Goal: Task Accomplishment & Management: Complete application form

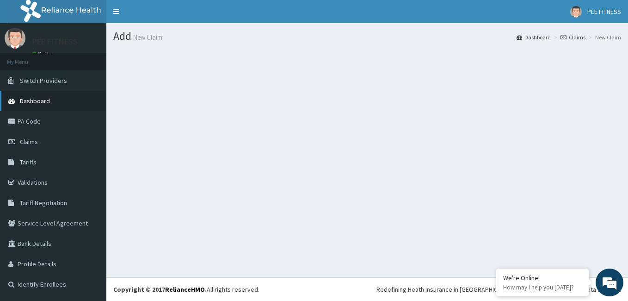
drag, startPoint x: 0, startPoint y: 0, endPoint x: 11, endPoint y: 98, distance: 98.2
click at [11, 98] on icon at bounding box center [12, 101] width 9 height 6
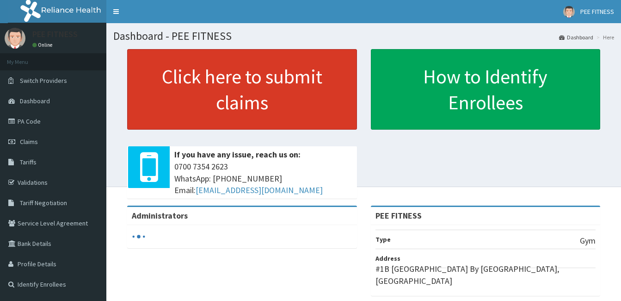
click at [244, 93] on link "Click here to submit claims" at bounding box center [242, 89] width 230 height 80
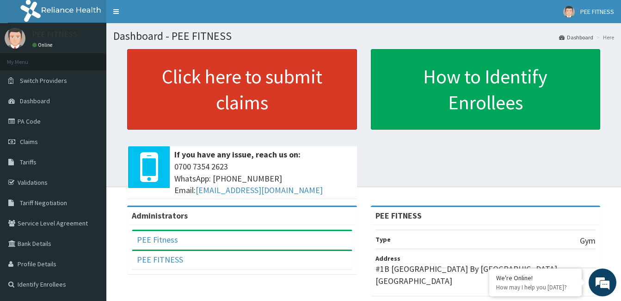
click at [260, 87] on link "Click here to submit claims" at bounding box center [242, 89] width 230 height 80
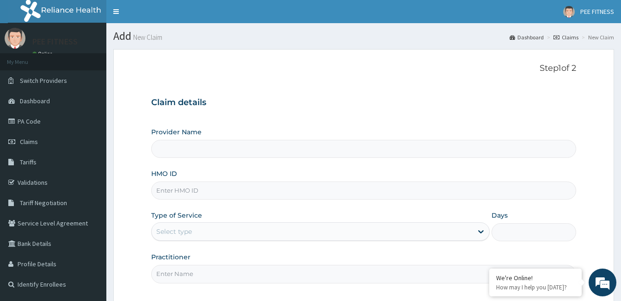
type input "PEE FITNESS"
type input "1"
click at [187, 194] on input "HMO ID" at bounding box center [363, 190] width 425 height 18
type input "MVG/10004/A"
click at [194, 281] on input "Practitioner" at bounding box center [363, 274] width 425 height 18
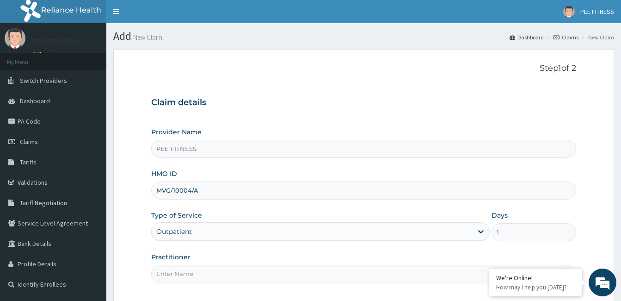
type input "GYM"
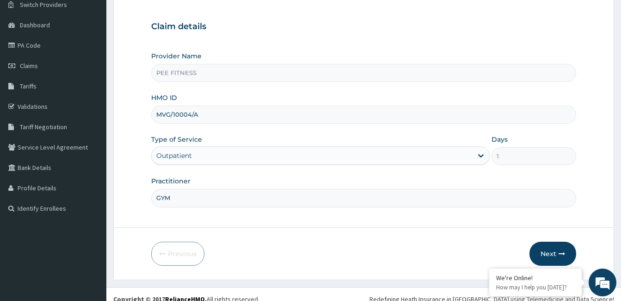
scroll to position [86, 0]
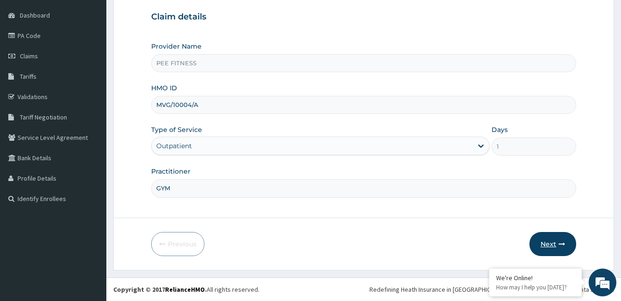
click at [564, 235] on button "Next" at bounding box center [553, 244] width 47 height 24
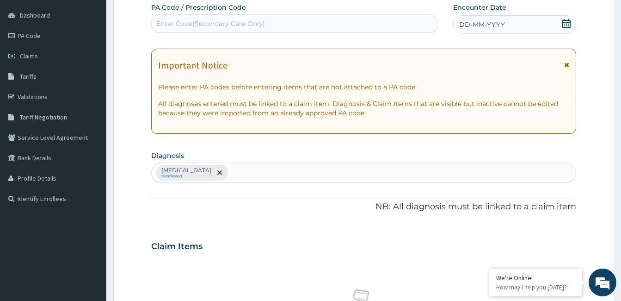
click at [500, 28] on span "DD-MM-YYYY" at bounding box center [482, 24] width 46 height 9
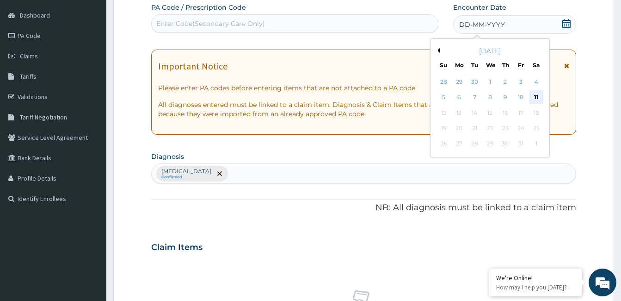
click at [539, 96] on div "11" at bounding box center [536, 98] width 14 height 14
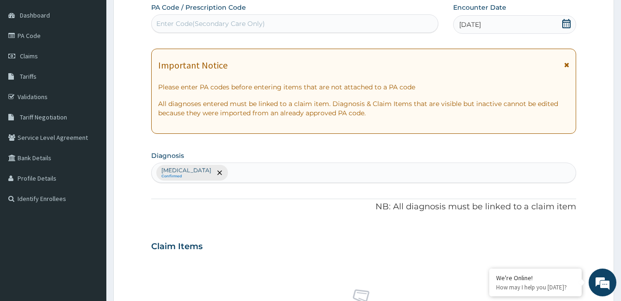
click at [295, 25] on div "Enter Code(Secondary Care Only)" at bounding box center [295, 23] width 286 height 15
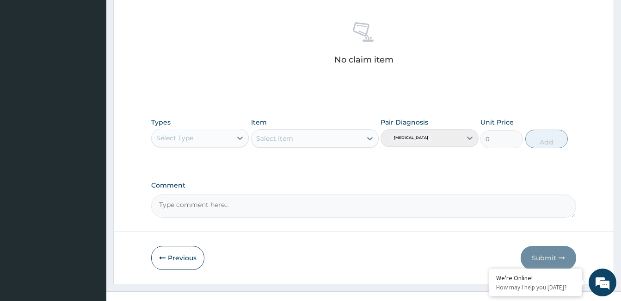
scroll to position [366, 0]
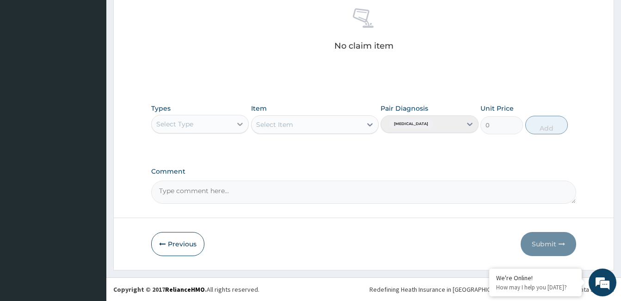
type input "PA/9A8426"
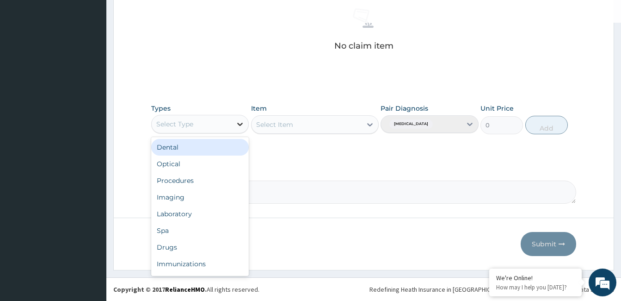
click at [234, 122] on div at bounding box center [240, 124] width 17 height 17
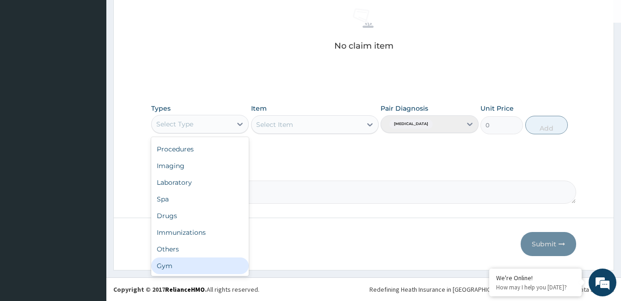
click at [194, 268] on div "Gym" at bounding box center [200, 265] width 98 height 17
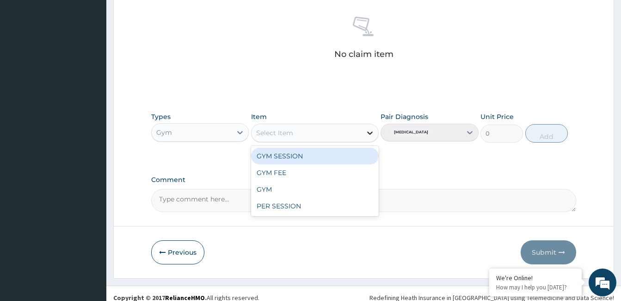
click at [369, 131] on icon at bounding box center [369, 132] width 9 height 9
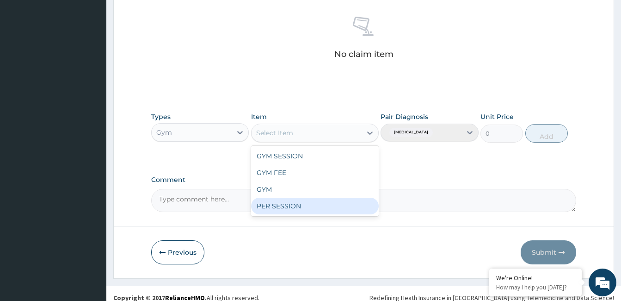
click at [303, 203] on div "PER SESSION" at bounding box center [315, 206] width 128 height 17
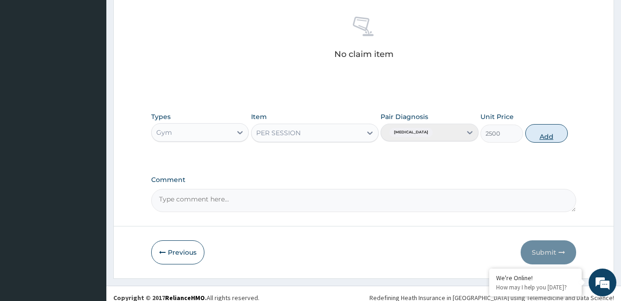
click at [543, 130] on button "Add" at bounding box center [546, 133] width 43 height 19
type input "0"
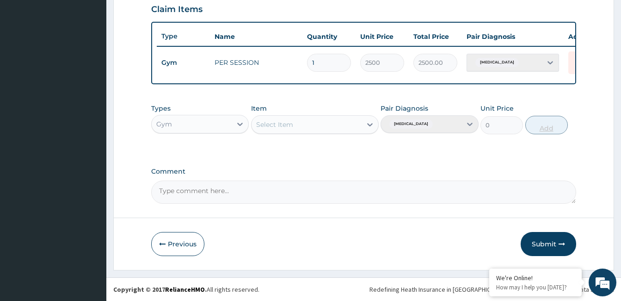
scroll to position [338, 0]
click at [549, 241] on button "Submit" at bounding box center [549, 244] width 56 height 24
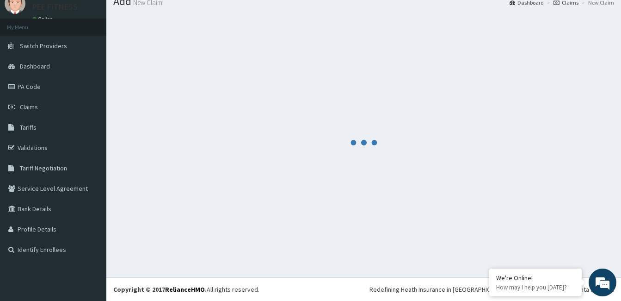
scroll to position [329, 0]
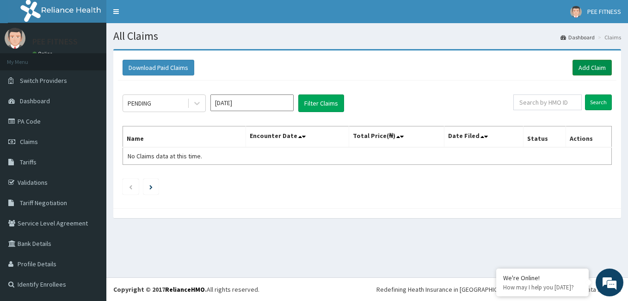
click at [596, 65] on link "Add Claim" at bounding box center [592, 68] width 39 height 16
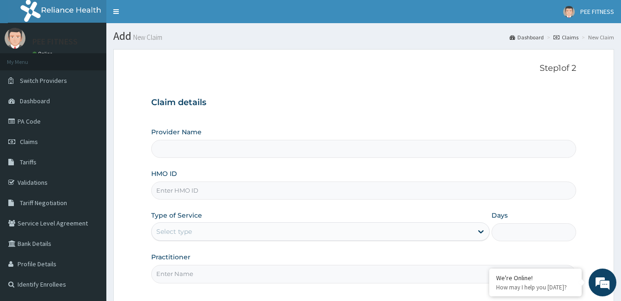
type input "PEE FITNESS"
type input "1"
click at [191, 194] on input "HMO ID" at bounding box center [363, 190] width 425 height 18
type input "p"
type input "PLI/10008/A"
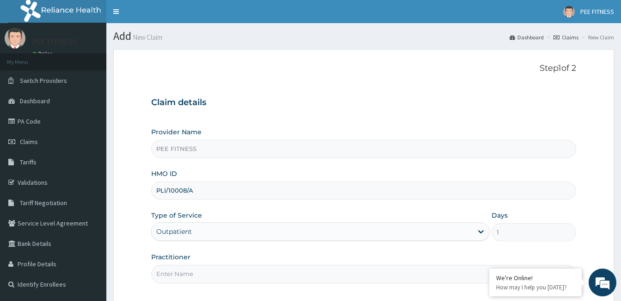
click at [172, 272] on input "Practitioner" at bounding box center [363, 274] width 425 height 18
type input "GYM"
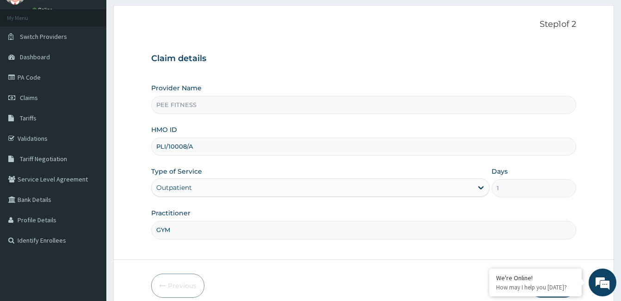
scroll to position [86, 0]
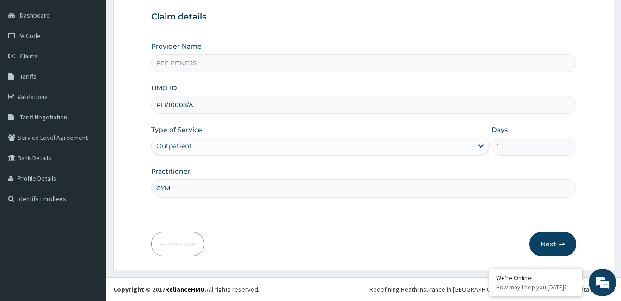
click at [560, 246] on icon "button" at bounding box center [562, 244] width 6 height 6
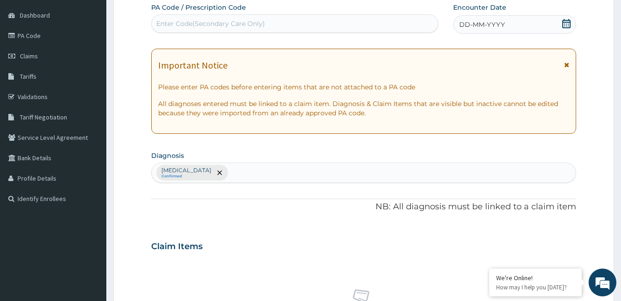
click at [565, 22] on icon at bounding box center [566, 23] width 8 height 9
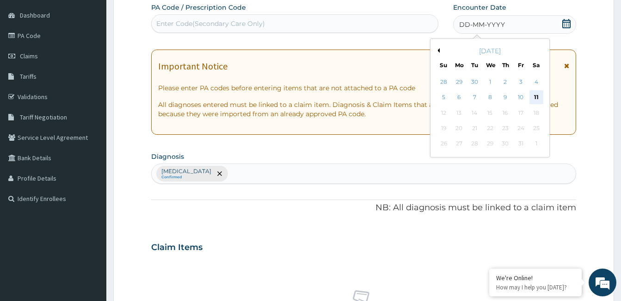
click at [537, 96] on div "11" at bounding box center [536, 98] width 14 height 14
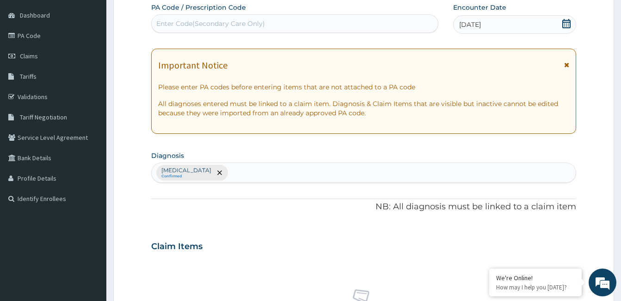
click at [216, 22] on div "Enter Code(Secondary Care Only)" at bounding box center [210, 23] width 109 height 9
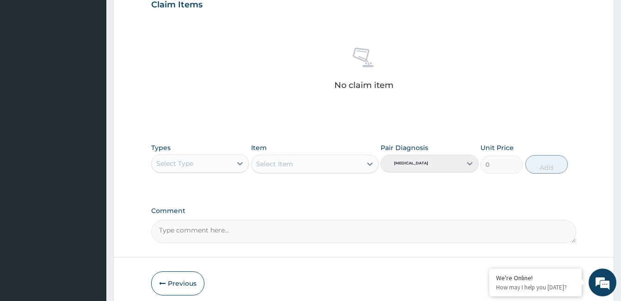
scroll to position [366, 0]
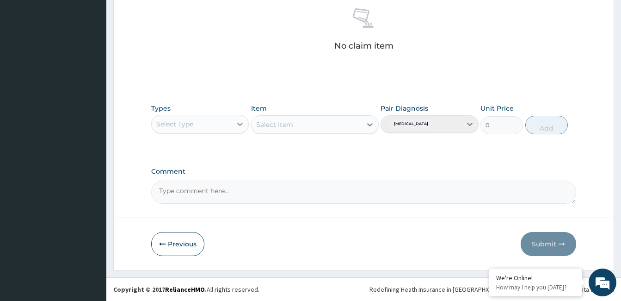
type input "PA/B91650"
click at [237, 125] on icon at bounding box center [239, 123] width 9 height 9
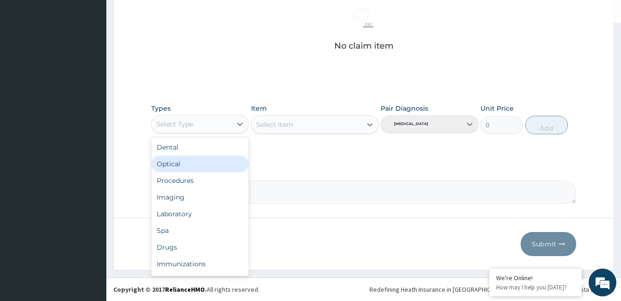
scroll to position [31, 0]
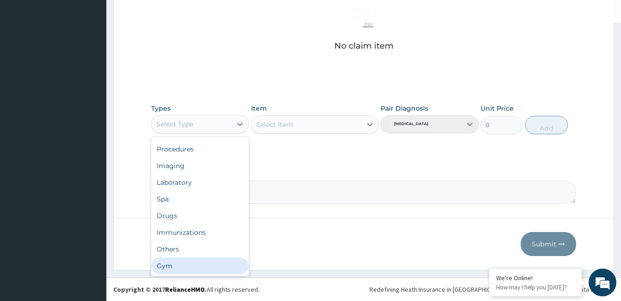
click at [176, 266] on div "Gym" at bounding box center [200, 265] width 98 height 17
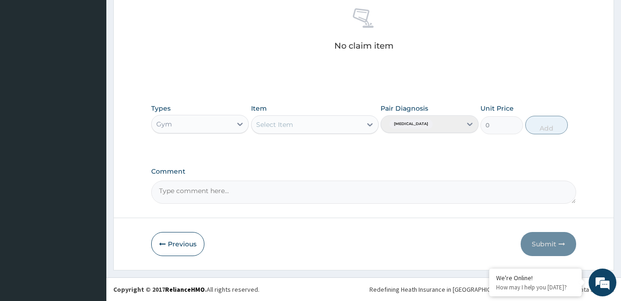
click at [339, 126] on div "Select Item" at bounding box center [307, 124] width 110 height 15
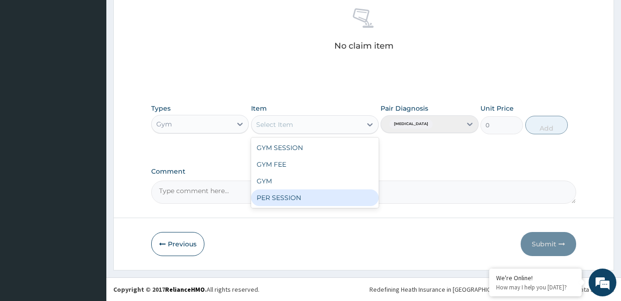
click at [306, 195] on div "PER SESSION" at bounding box center [315, 197] width 128 height 17
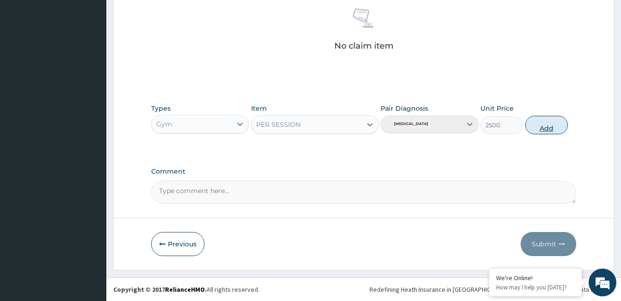
click at [539, 126] on button "Add" at bounding box center [546, 125] width 43 height 19
type input "0"
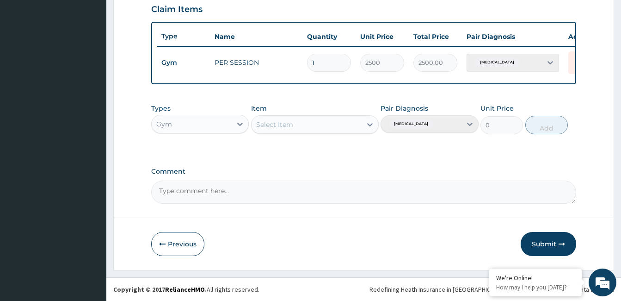
click at [542, 242] on button "Submit" at bounding box center [549, 244] width 56 height 24
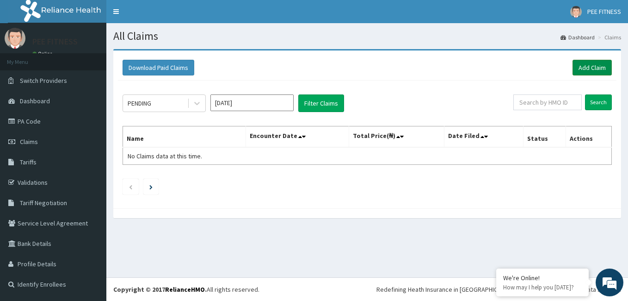
click at [593, 68] on link "Add Claim" at bounding box center [592, 68] width 39 height 16
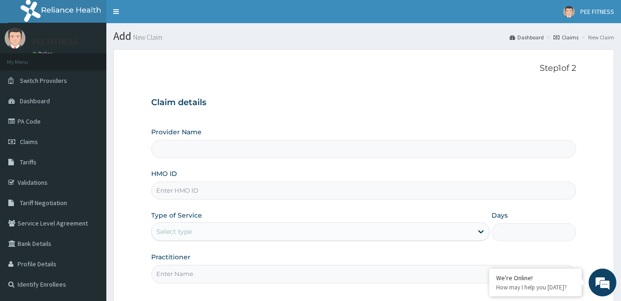
type input "PEE FITNESS"
type input "1"
click at [209, 192] on input "HMO ID" at bounding box center [363, 190] width 425 height 18
type input "HDL/10027/C"
click at [190, 281] on input "Practitioner" at bounding box center [363, 274] width 425 height 18
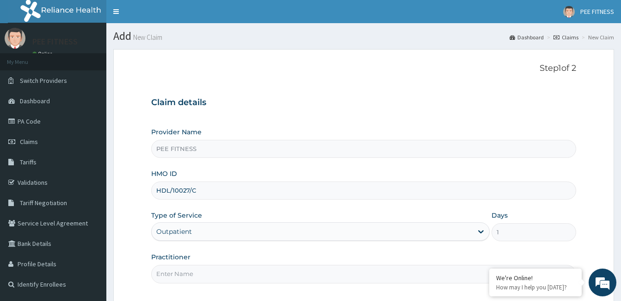
type input "GYM"
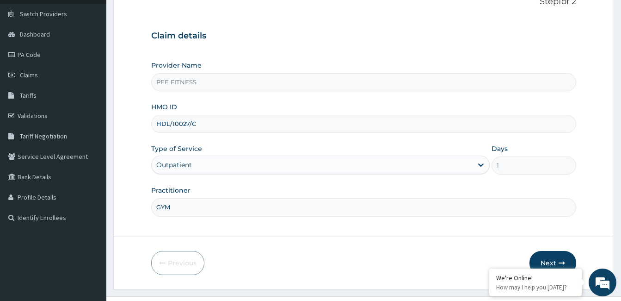
scroll to position [86, 0]
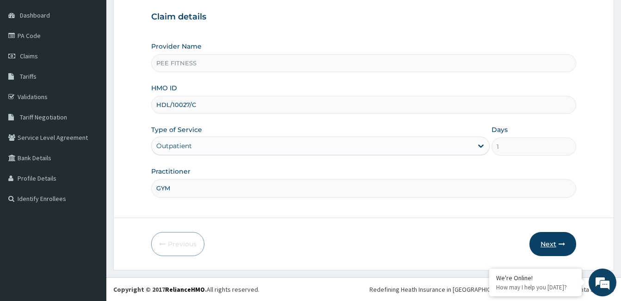
click at [562, 239] on button "Next" at bounding box center [553, 244] width 47 height 24
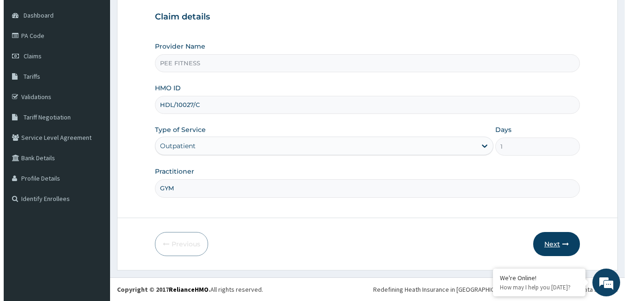
scroll to position [0, 0]
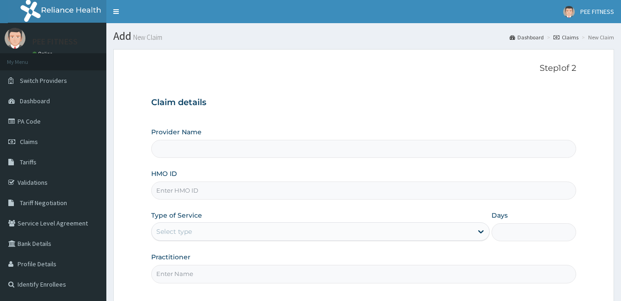
type input "PEE FITNESS"
type input "1"
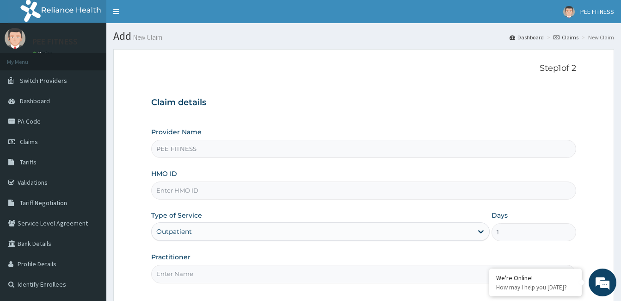
click at [195, 192] on input "HMO ID" at bounding box center [363, 190] width 425 height 18
type input "HDL/10027/C"
click at [193, 281] on input "Practitioner" at bounding box center [363, 274] width 425 height 18
type input "GYM"
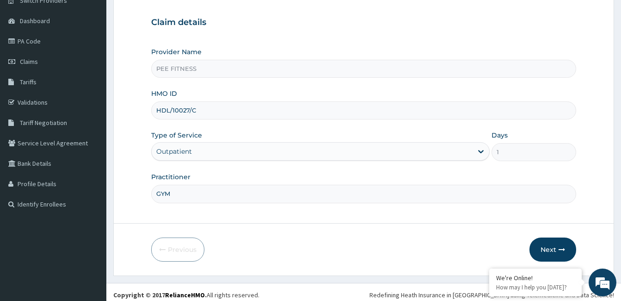
scroll to position [84, 0]
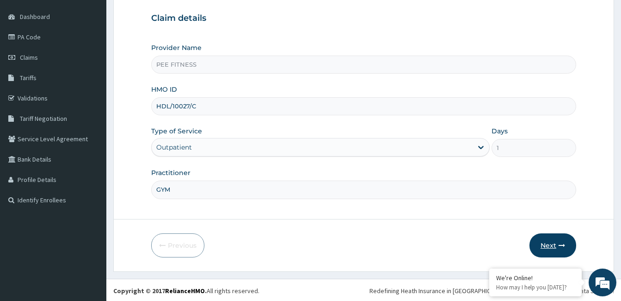
click at [558, 246] on button "Next" at bounding box center [553, 245] width 47 height 24
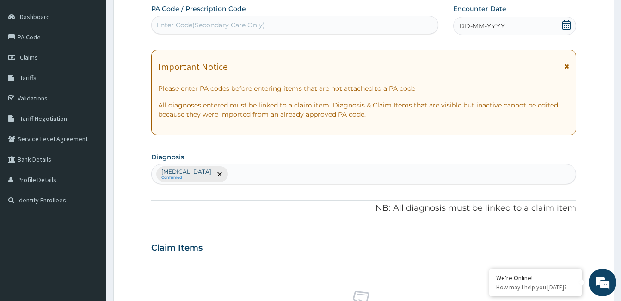
click at [544, 22] on div "DD-MM-YYYY" at bounding box center [514, 26] width 123 height 19
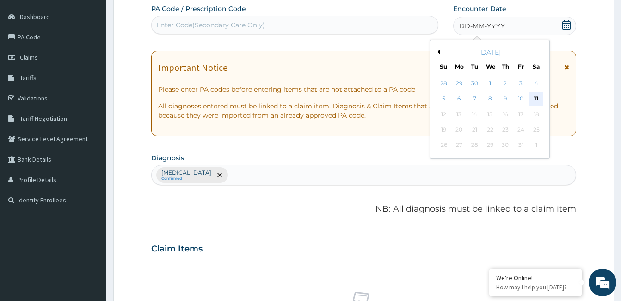
click at [534, 98] on div "11" at bounding box center [536, 99] width 14 height 14
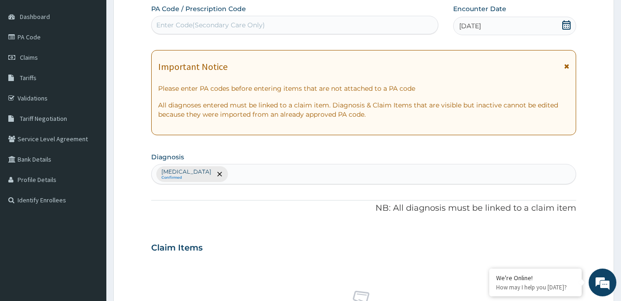
click at [293, 23] on div "Enter Code(Secondary Care Only)" at bounding box center [295, 25] width 286 height 15
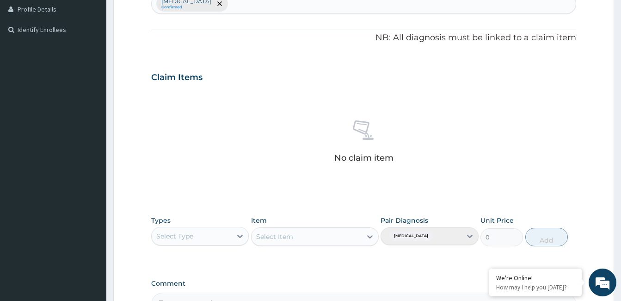
scroll to position [366, 0]
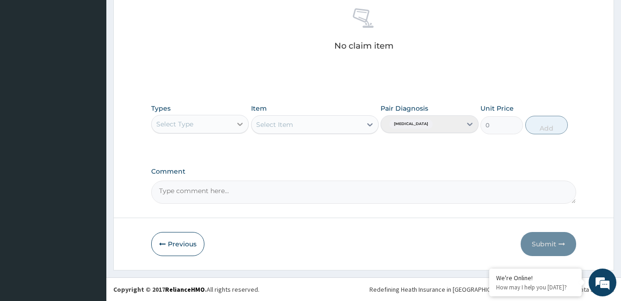
type input "PA/5AE727"
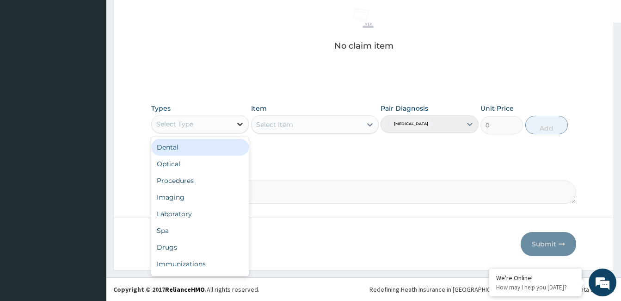
click at [241, 128] on icon at bounding box center [239, 123] width 9 height 9
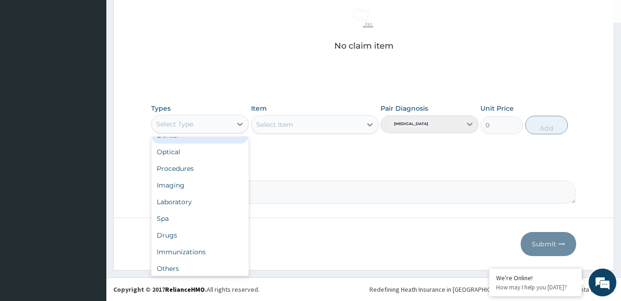
scroll to position [31, 0]
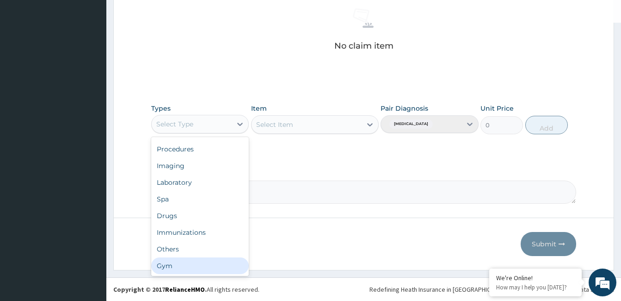
click at [189, 267] on div "Gym" at bounding box center [200, 265] width 98 height 17
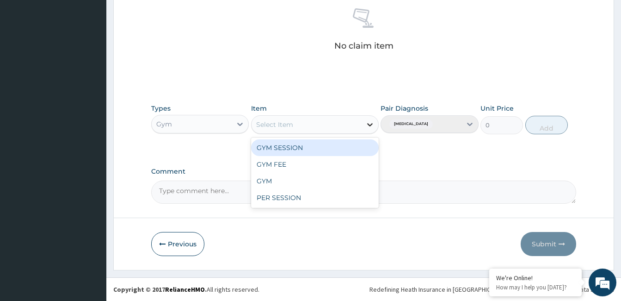
click at [368, 124] on icon at bounding box center [370, 124] width 6 height 3
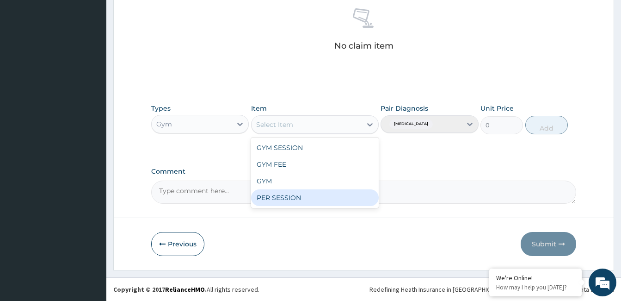
click at [300, 197] on div "PER SESSION" at bounding box center [315, 197] width 128 height 17
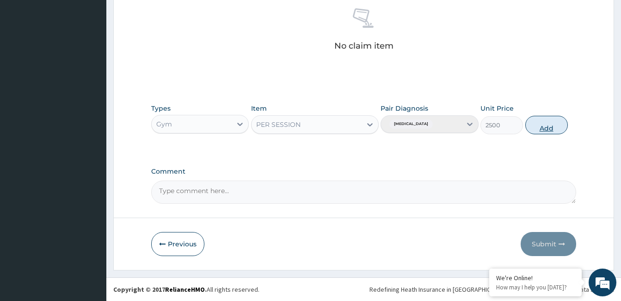
click at [554, 123] on button "Add" at bounding box center [546, 125] width 43 height 19
type input "0"
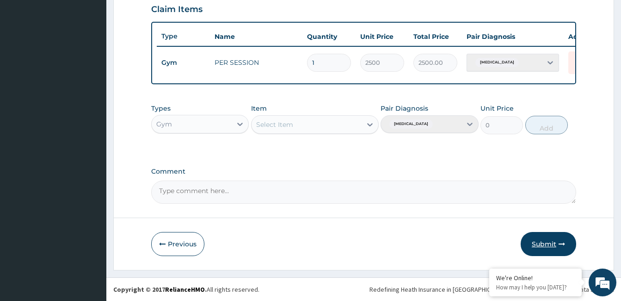
click at [548, 242] on button "Submit" at bounding box center [549, 244] width 56 height 24
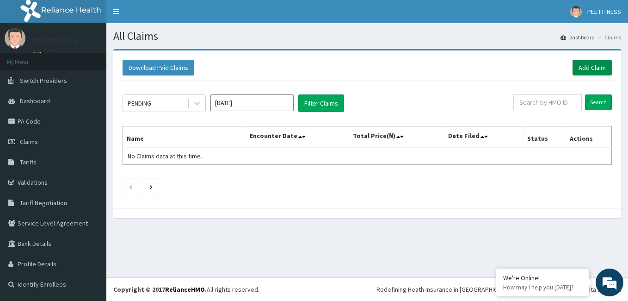
click at [590, 66] on link "Add Claim" at bounding box center [592, 68] width 39 height 16
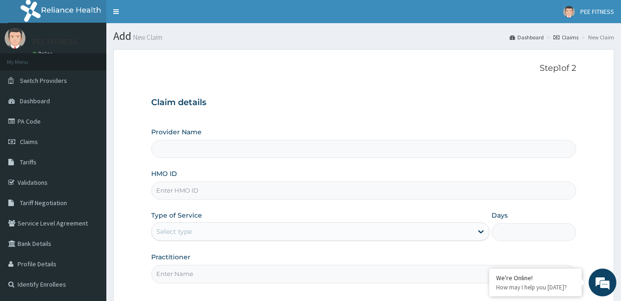
type input "PEE FITNESS"
type input "1"
click at [178, 188] on input "HMO ID" at bounding box center [363, 190] width 425 height 18
type input "PLI/10086/A"
click at [175, 277] on input "Practitioner" at bounding box center [363, 274] width 425 height 18
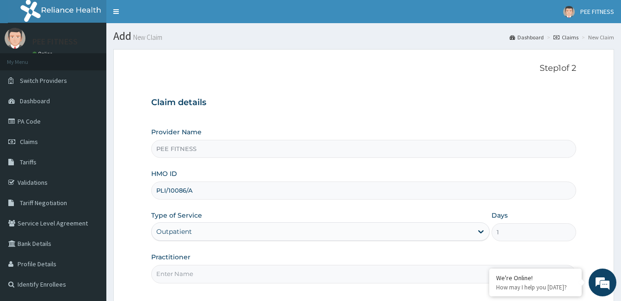
type input "GYM"
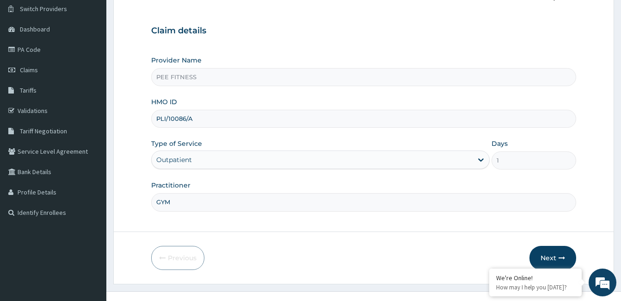
scroll to position [86, 0]
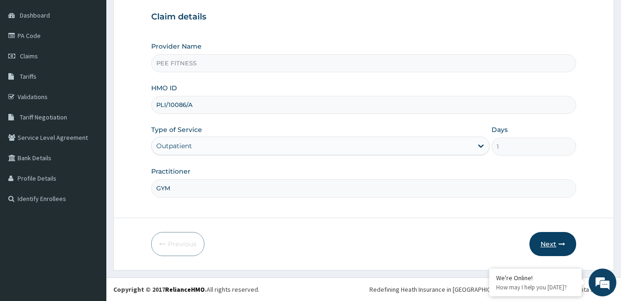
click at [559, 238] on button "Next" at bounding box center [553, 244] width 47 height 24
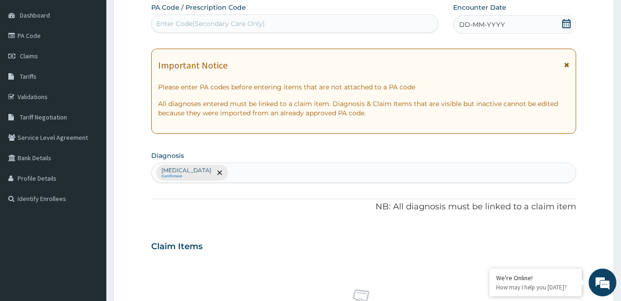
click at [508, 19] on div "DD-MM-YYYY" at bounding box center [514, 24] width 123 height 19
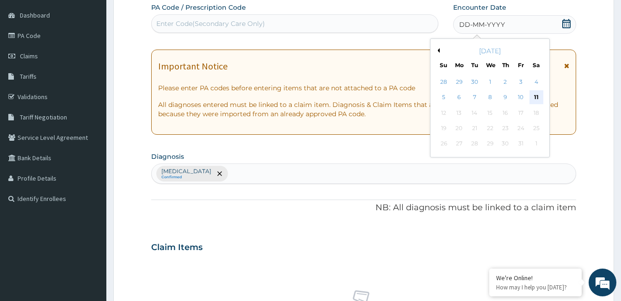
click at [535, 92] on div "11" at bounding box center [536, 98] width 14 height 14
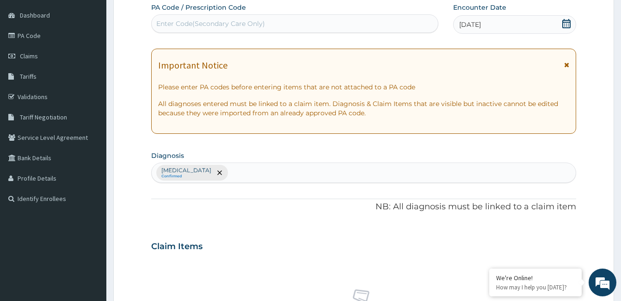
click at [303, 20] on div "Enter Code(Secondary Care Only)" at bounding box center [295, 23] width 286 height 15
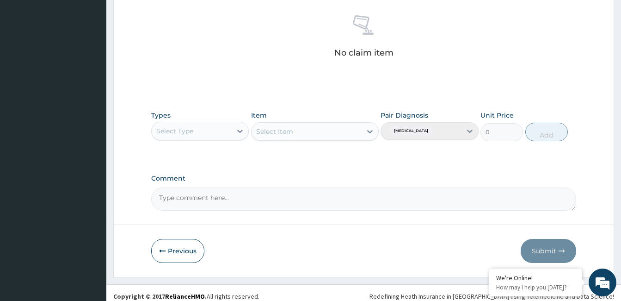
scroll to position [366, 0]
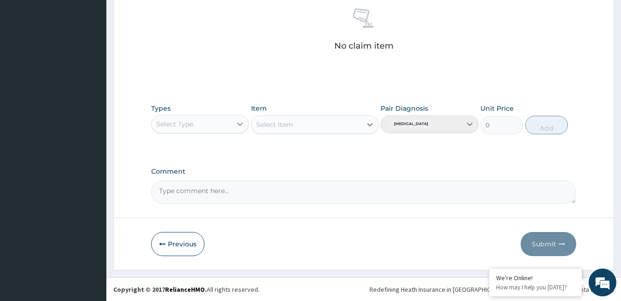
type input "PA/41E46C"
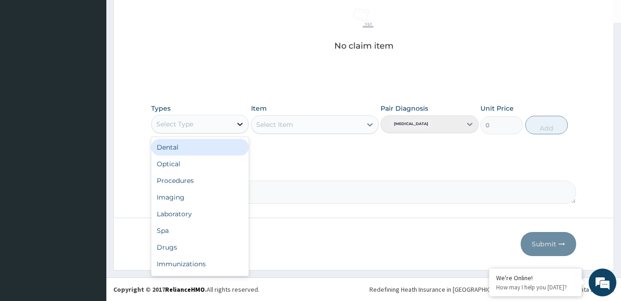
click at [237, 124] on icon at bounding box center [239, 123] width 9 height 9
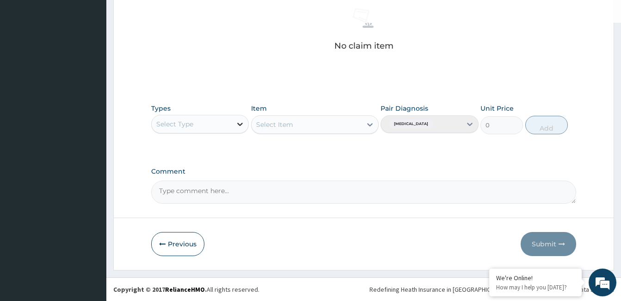
click at [237, 124] on icon at bounding box center [239, 123] width 9 height 9
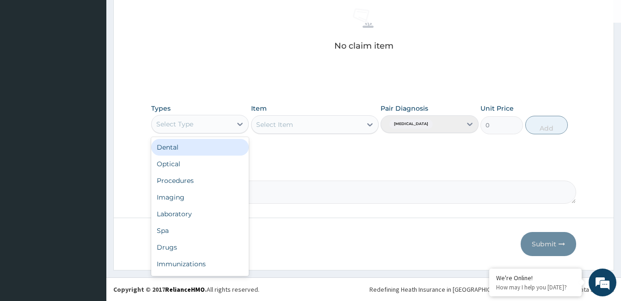
scroll to position [31, 0]
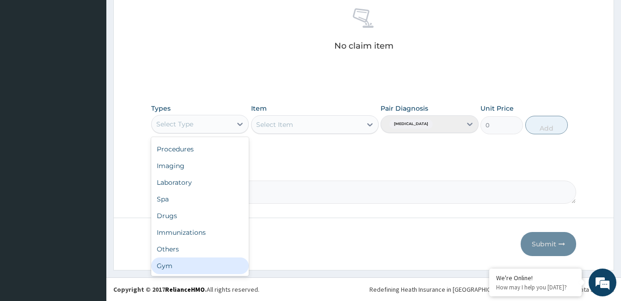
click at [180, 266] on div "Gym" at bounding box center [200, 265] width 98 height 17
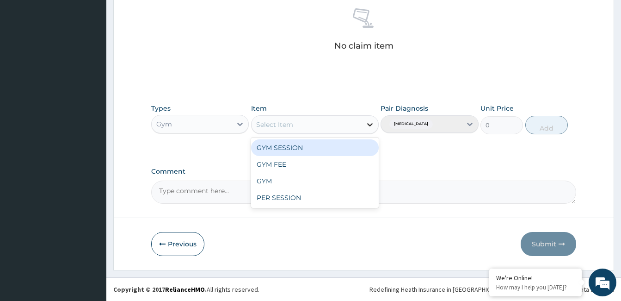
click at [366, 121] on icon at bounding box center [369, 124] width 9 height 9
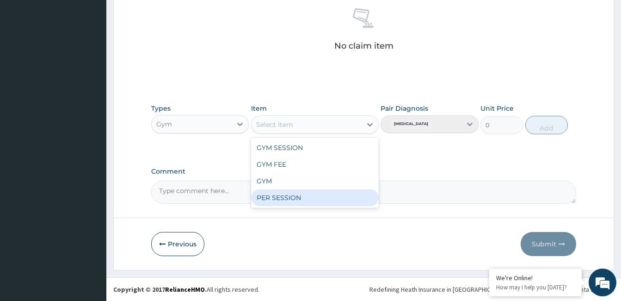
click at [300, 194] on div "PER SESSION" at bounding box center [315, 197] width 128 height 17
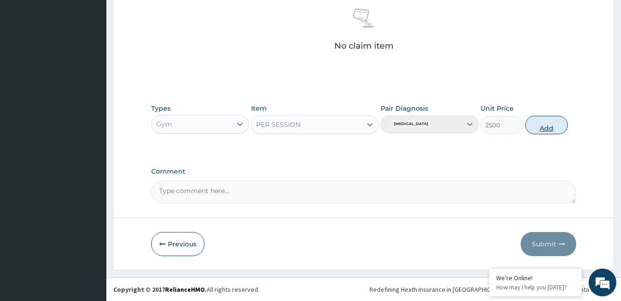
click at [540, 128] on button "Add" at bounding box center [546, 125] width 43 height 19
type input "0"
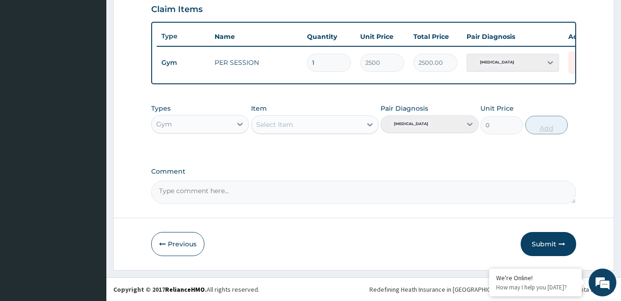
scroll to position [329, 0]
click at [543, 245] on button "Submit" at bounding box center [549, 244] width 56 height 24
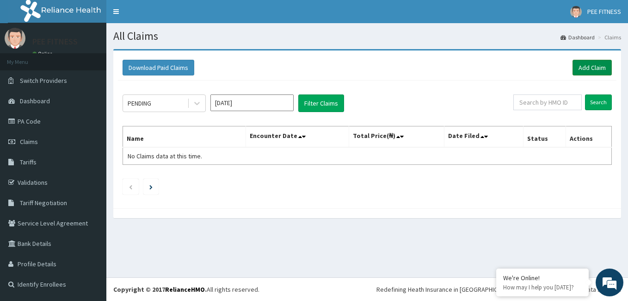
click at [593, 67] on link "Add Claim" at bounding box center [592, 68] width 39 height 16
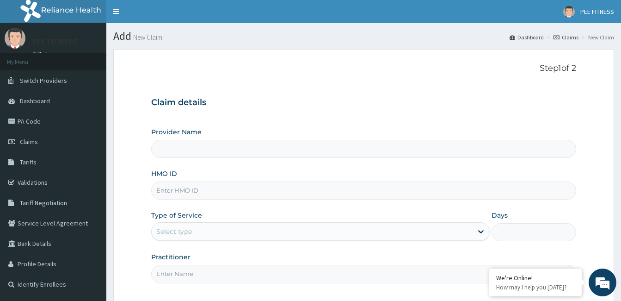
type input "PEE FITNESS"
type input "1"
click at [212, 189] on input "HMO ID" at bounding box center [363, 190] width 425 height 18
type input "ROD/10027/A"
click at [186, 286] on div "Step 1 of 2 Claim details Provider Name PEE FITNESS HMO ID ROD/10027/A Type of …" at bounding box center [363, 176] width 425 height 226
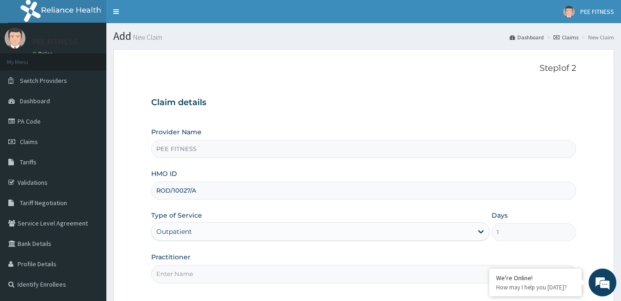
click at [184, 278] on input "Practitioner" at bounding box center [363, 274] width 425 height 18
type input "GYM"
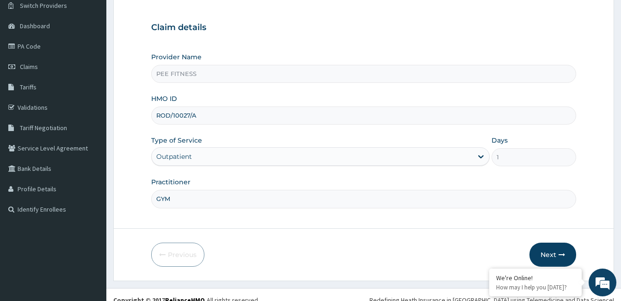
scroll to position [77, 0]
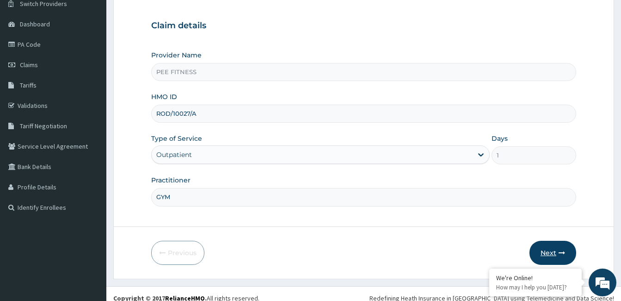
click at [551, 253] on button "Next" at bounding box center [553, 253] width 47 height 24
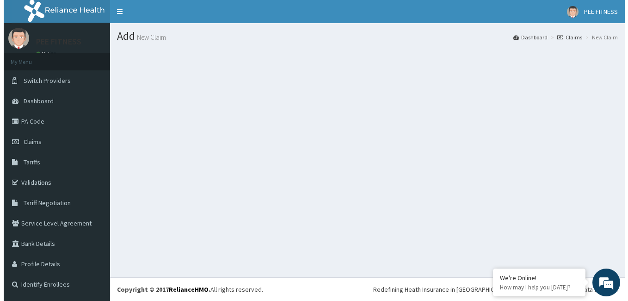
scroll to position [0, 0]
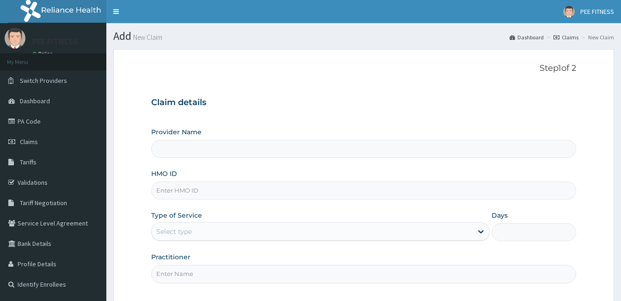
type input "PEE FITNESS"
type input "1"
click at [184, 188] on input "HMO ID" at bounding box center [363, 190] width 425 height 18
click at [13, 142] on icon at bounding box center [12, 141] width 9 height 6
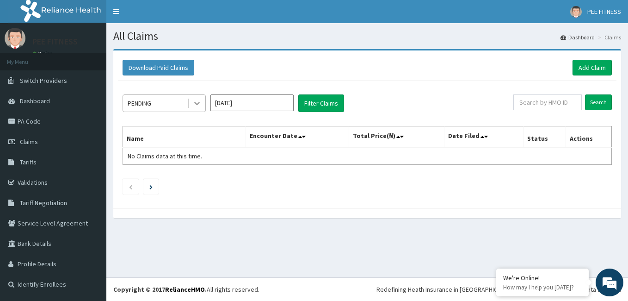
click at [194, 100] on icon at bounding box center [196, 103] width 9 height 9
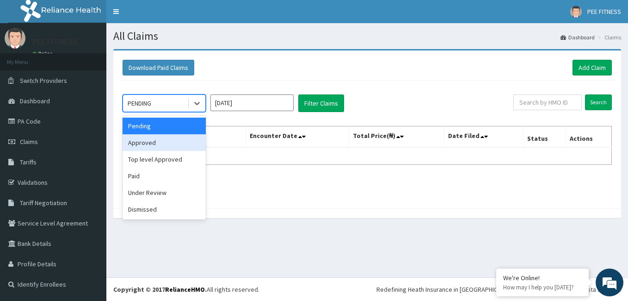
click at [159, 142] on div "Approved" at bounding box center [164, 142] width 83 height 17
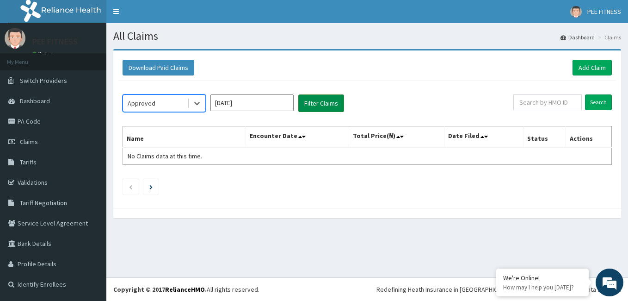
click at [329, 99] on button "Filter Claims" at bounding box center [321, 103] width 46 height 18
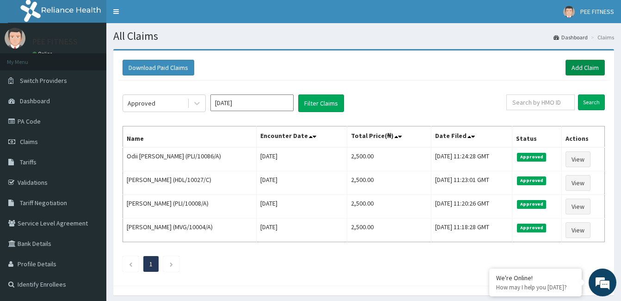
click at [582, 66] on link "Add Claim" at bounding box center [585, 68] width 39 height 16
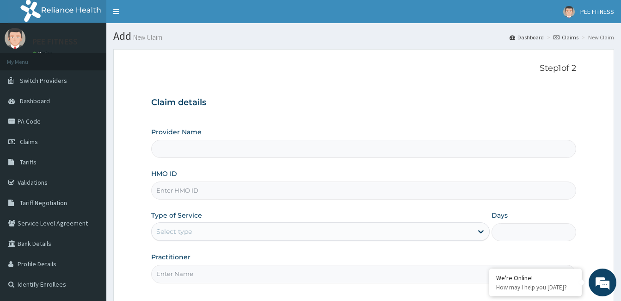
type input "PEE FITNESS"
type input "1"
click at [197, 190] on input "HMO ID" at bounding box center [363, 190] width 425 height 18
type input "ROD/10027/A"
click at [217, 278] on input "Practitioner" at bounding box center [363, 274] width 425 height 18
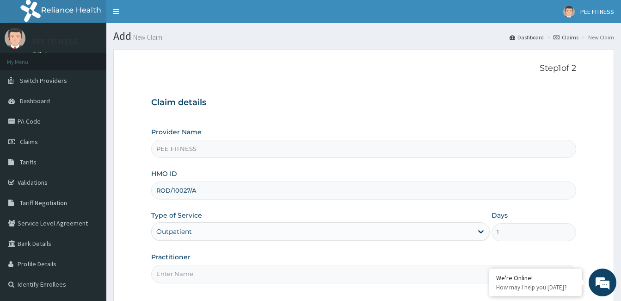
type input "GYM"
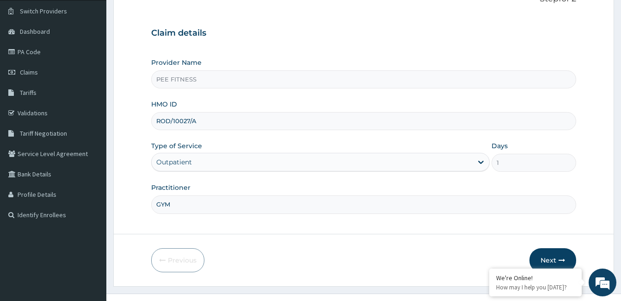
scroll to position [86, 0]
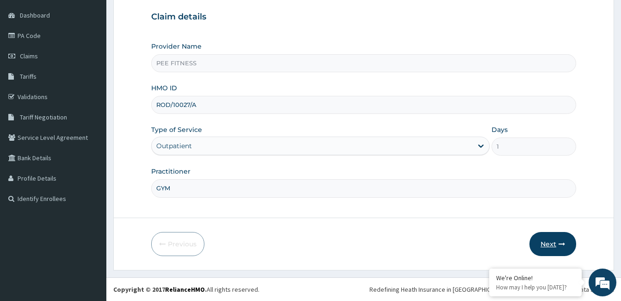
click at [554, 240] on button "Next" at bounding box center [553, 244] width 47 height 24
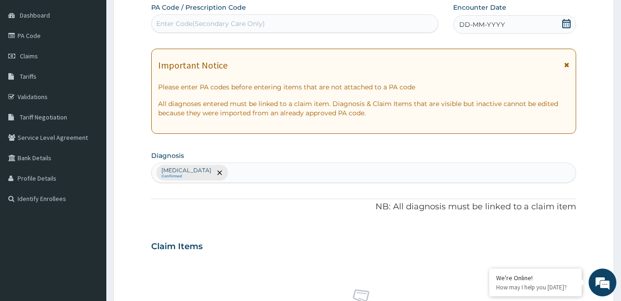
click at [541, 20] on div "DD-MM-YYYY" at bounding box center [514, 24] width 123 height 19
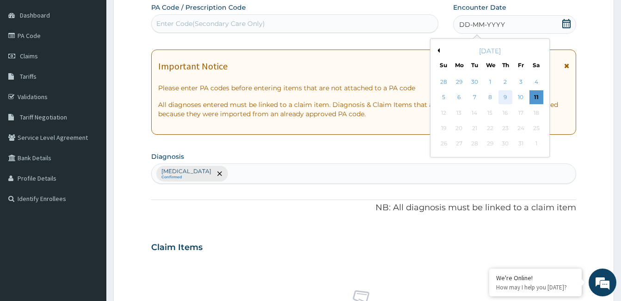
click at [504, 94] on div "9" at bounding box center [506, 98] width 14 height 14
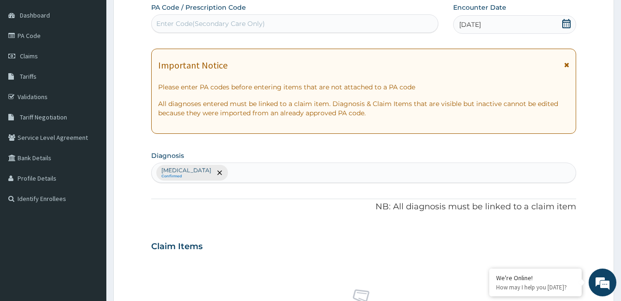
click at [228, 20] on div "Enter Code(Secondary Care Only)" at bounding box center [210, 23] width 109 height 9
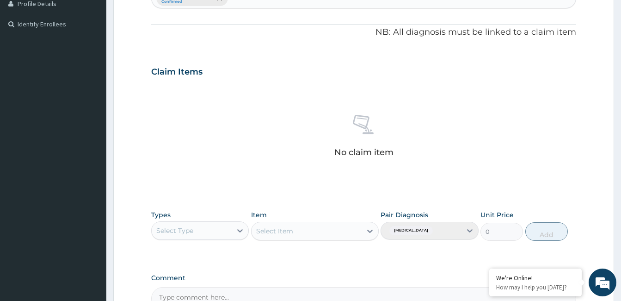
scroll to position [366, 0]
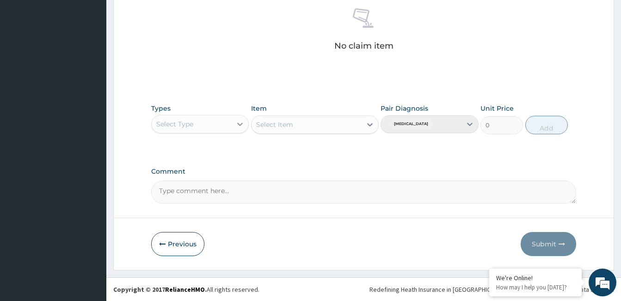
type input "PA/6DC889"
click at [241, 125] on icon at bounding box center [239, 123] width 9 height 9
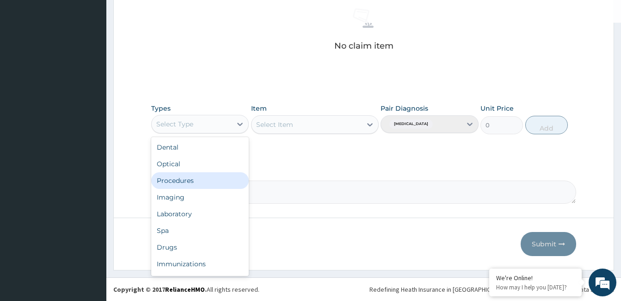
scroll to position [31, 0]
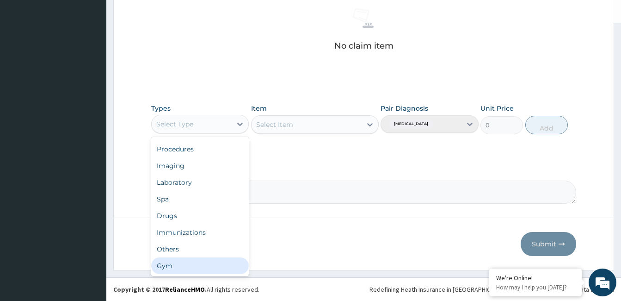
click at [190, 267] on div "Gym" at bounding box center [200, 265] width 98 height 17
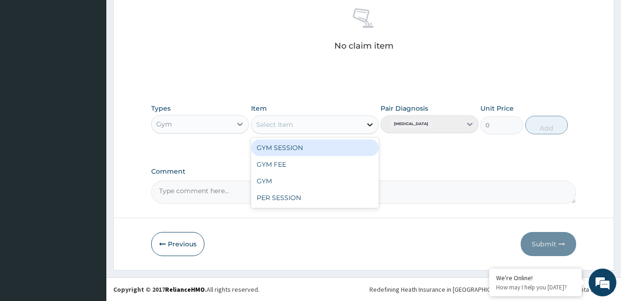
click at [369, 126] on icon at bounding box center [369, 124] width 9 height 9
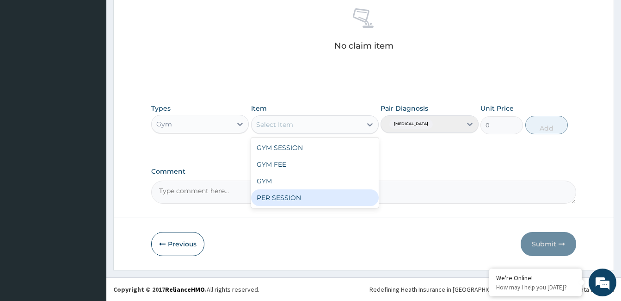
click at [317, 198] on div "PER SESSION" at bounding box center [315, 197] width 128 height 17
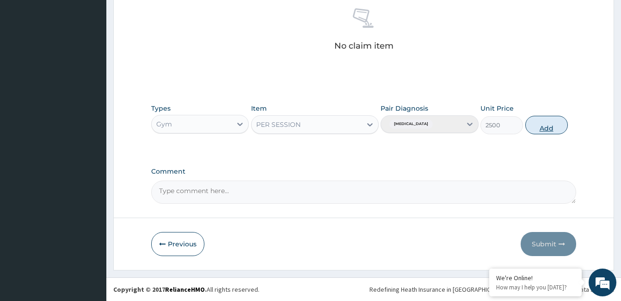
click at [540, 123] on button "Add" at bounding box center [546, 125] width 43 height 19
type input "0"
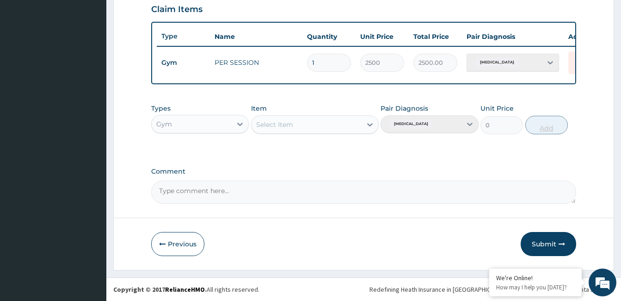
scroll to position [329, 0]
click at [536, 242] on button "Submit" at bounding box center [549, 244] width 56 height 24
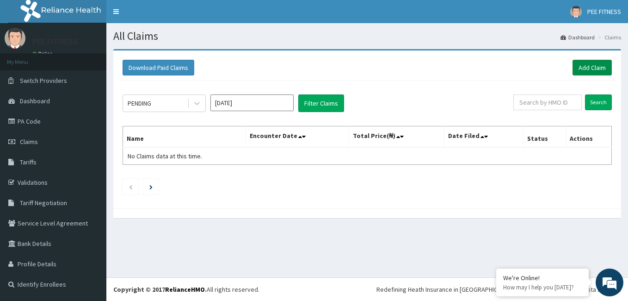
click at [586, 61] on link "Add Claim" at bounding box center [592, 68] width 39 height 16
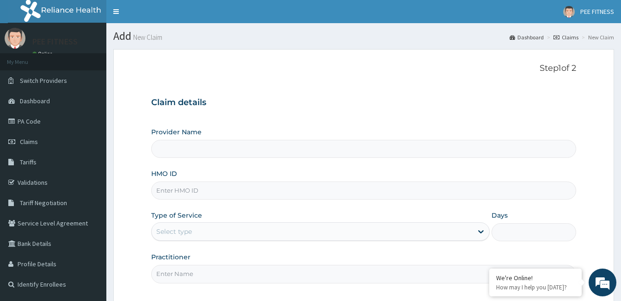
click at [239, 198] on input "HMO ID" at bounding box center [363, 190] width 425 height 18
type input "PEE FITNESS"
type input "1"
type input "PLI/10067/A"
click at [177, 273] on input "Practitioner" at bounding box center [363, 274] width 425 height 18
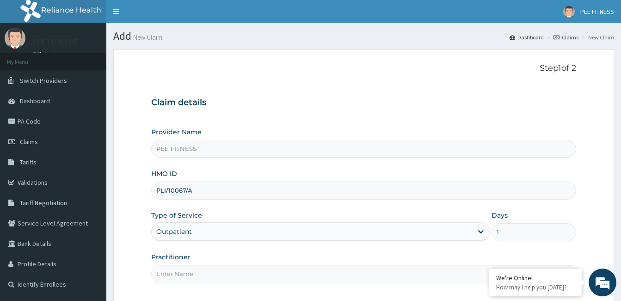
type input "GYM"
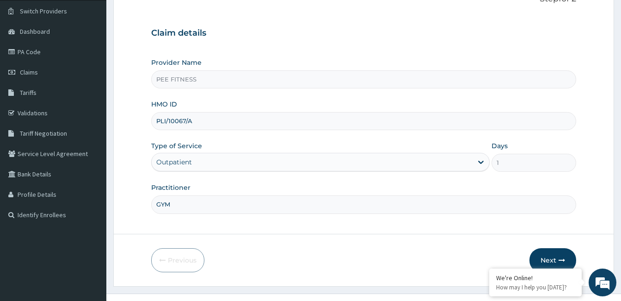
scroll to position [86, 0]
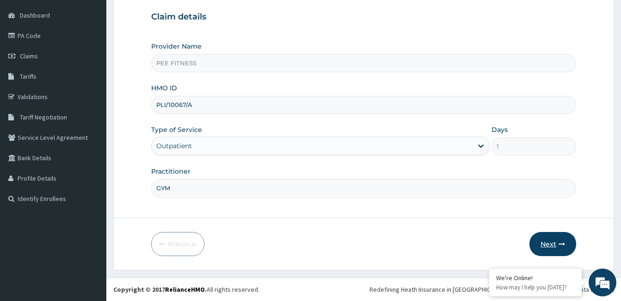
click at [563, 241] on icon "button" at bounding box center [562, 244] width 6 height 6
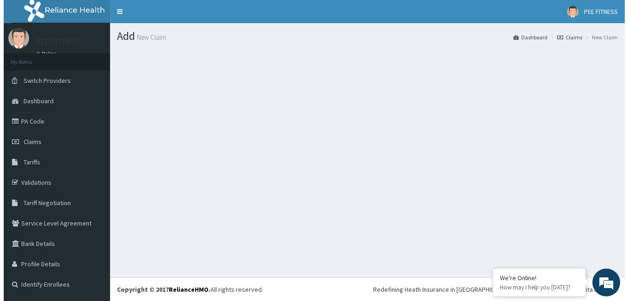
scroll to position [0, 0]
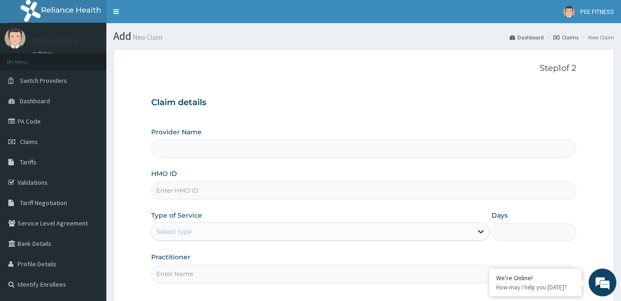
type input "PEE FITNESS"
type input "1"
click at [179, 188] on input "HMO ID" at bounding box center [363, 190] width 425 height 18
type input "PLI/10067/A"
type input "GYM"
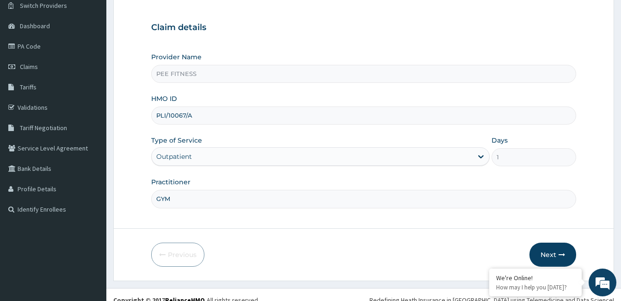
scroll to position [86, 0]
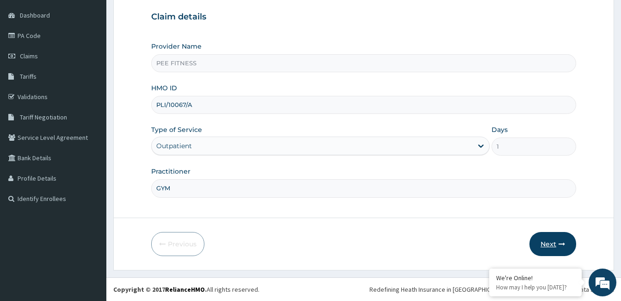
click at [550, 235] on button "Next" at bounding box center [553, 244] width 47 height 24
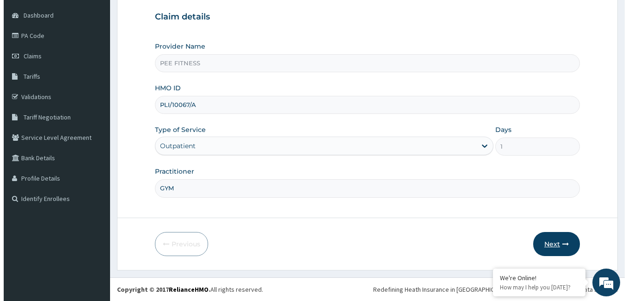
scroll to position [0, 0]
